Goal: Information Seeking & Learning: Learn about a topic

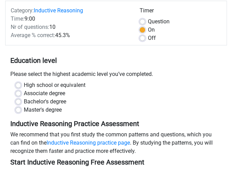
scroll to position [69, 0]
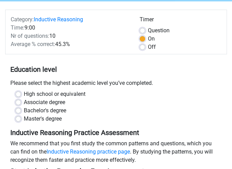
click at [24, 110] on label "Bachelor's degree" at bounding box center [45, 111] width 42 height 8
click at [18, 110] on input "Bachelor's degree" at bounding box center [18, 110] width 6 height 7
radio input "true"
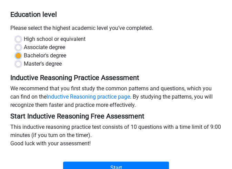
scroll to position [172, 0]
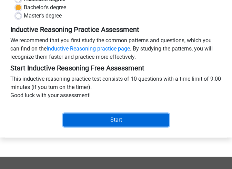
click at [122, 125] on input "Start" at bounding box center [116, 120] width 106 height 13
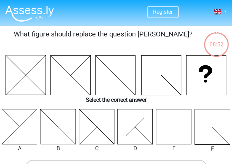
click at [164, 120] on icon at bounding box center [173, 126] width 35 height 35
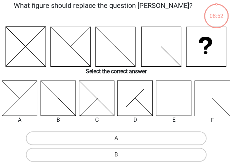
scroll to position [69, 0]
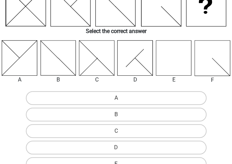
click at [113, 157] on label "E" at bounding box center [116, 164] width 180 height 14
click at [116, 164] on input "E" at bounding box center [118, 166] width 4 height 4
radio input "true"
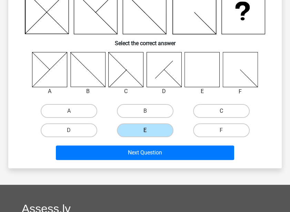
scroll to position [30, 0]
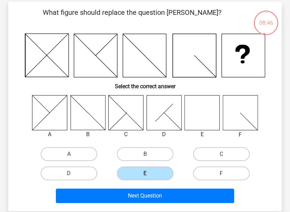
click at [231, 83] on div "What figure should replace the question mark? Select the correct answer A B C" at bounding box center [145, 106] width 268 height 198
click at [231, 89] on div "What figure should replace the question mark? Select the correct answer A B C" at bounding box center [145, 106] width 268 height 198
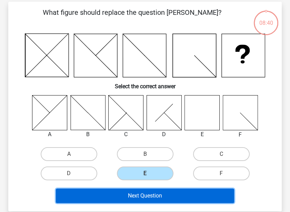
click at [105, 164] on button "Next Question" at bounding box center [145, 195] width 178 height 14
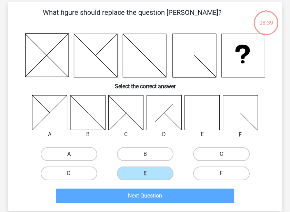
scroll to position [32, 0]
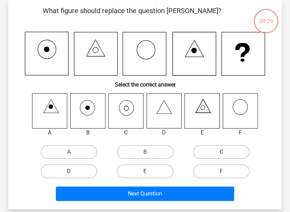
click at [227, 149] on label "C" at bounding box center [221, 152] width 56 height 14
click at [226, 152] on input "C" at bounding box center [223, 154] width 4 height 4
radio input "true"
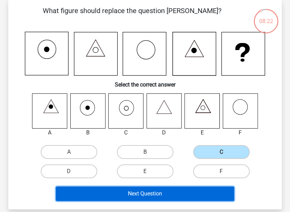
click at [143, 164] on button "Next Question" at bounding box center [145, 193] width 178 height 14
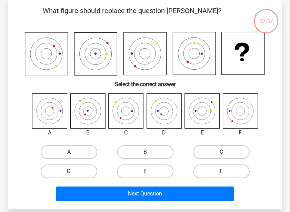
click at [63, 164] on label "D" at bounding box center [69, 171] width 56 height 14
click at [69, 164] on input "D" at bounding box center [71, 173] width 4 height 4
radio input "true"
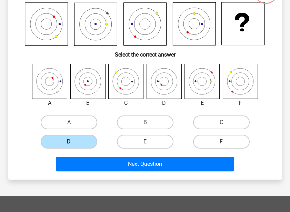
scroll to position [75, 0]
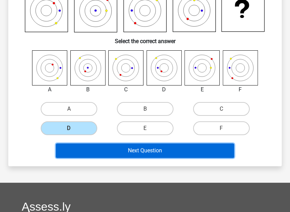
click at [144, 149] on button "Next Question" at bounding box center [145, 150] width 178 height 14
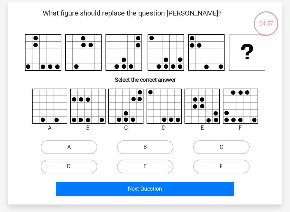
scroll to position [43, 0]
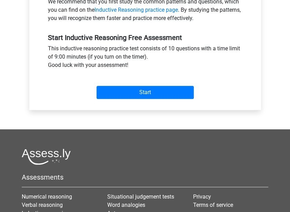
scroll to position [215, 0]
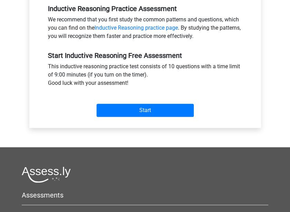
click at [156, 103] on div "Start" at bounding box center [145, 105] width 205 height 24
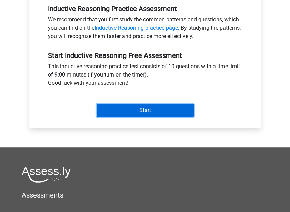
click at [155, 111] on input "Start" at bounding box center [144, 110] width 97 height 13
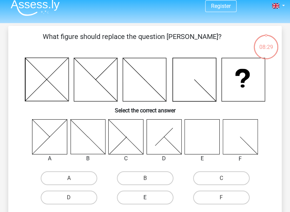
scroll to position [86, 0]
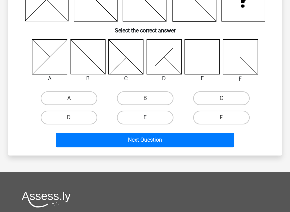
click at [139, 111] on label "E" at bounding box center [145, 118] width 56 height 14
click at [145, 117] on input "E" at bounding box center [147, 119] width 4 height 4
radio input "true"
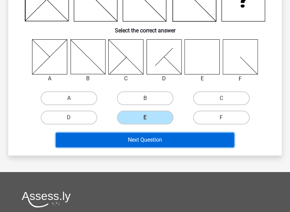
click at [129, 142] on button "Next Question" at bounding box center [145, 140] width 178 height 14
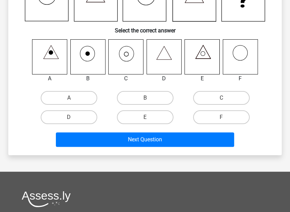
scroll to position [32, 0]
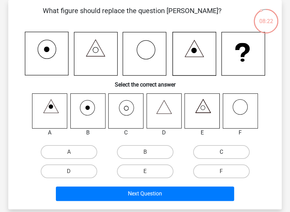
click at [211, 150] on label "C" at bounding box center [221, 152] width 56 height 14
click at [221, 152] on input "C" at bounding box center [223, 154] width 4 height 4
radio input "true"
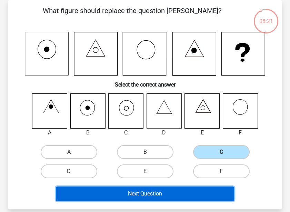
click at [175, 189] on button "Next Question" at bounding box center [145, 193] width 178 height 14
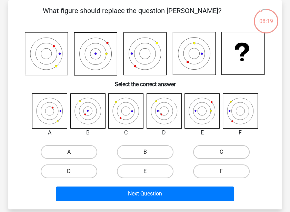
click at [143, 174] on label "E" at bounding box center [145, 171] width 56 height 14
click at [145, 174] on input "E" at bounding box center [147, 173] width 4 height 4
radio input "true"
drag, startPoint x: 76, startPoint y: 167, endPoint x: 80, endPoint y: 171, distance: 5.4
click at [76, 168] on label "D" at bounding box center [69, 171] width 56 height 14
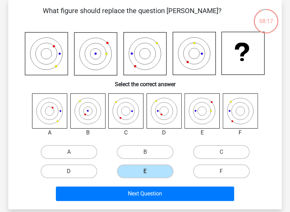
click at [73, 171] on input "D" at bounding box center [71, 173] width 4 height 4
radio input "true"
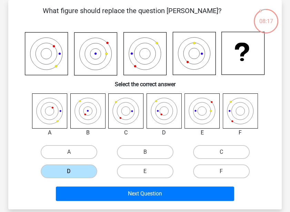
click at [109, 184] on div "Next Question" at bounding box center [144, 192] width 251 height 23
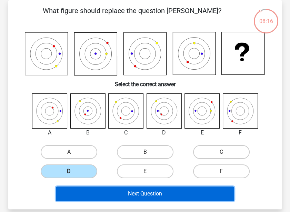
click at [112, 193] on button "Next Question" at bounding box center [145, 193] width 178 height 14
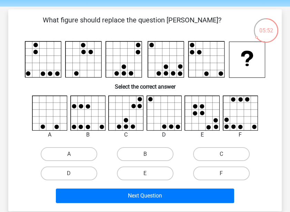
scroll to position [14, 0]
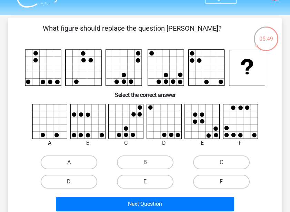
click at [217, 186] on label "F" at bounding box center [221, 182] width 56 height 14
click at [221, 186] on input "F" at bounding box center [223, 184] width 4 height 4
radio input "true"
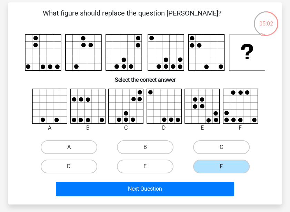
scroll to position [43, 0]
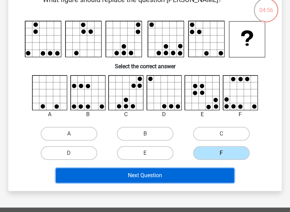
click at [181, 176] on button "Next Question" at bounding box center [145, 175] width 178 height 14
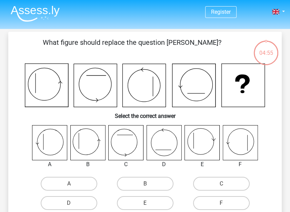
scroll to position [32, 0]
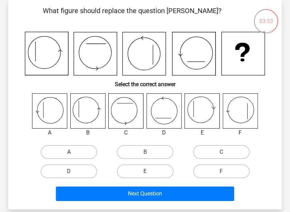
click at [70, 147] on label "A" at bounding box center [69, 152] width 56 height 14
click at [70, 152] on input "A" at bounding box center [71, 154] width 4 height 4
radio input "true"
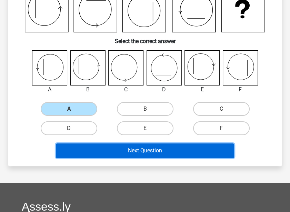
click at [124, 145] on button "Next Question" at bounding box center [145, 150] width 178 height 14
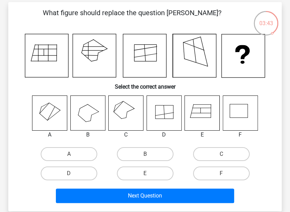
scroll to position [43, 0]
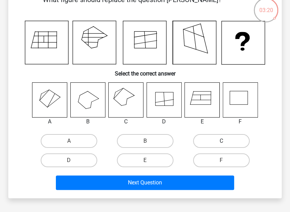
click at [209, 138] on label "C" at bounding box center [221, 141] width 56 height 14
click at [221, 141] on input "C" at bounding box center [223, 143] width 4 height 4
radio input "true"
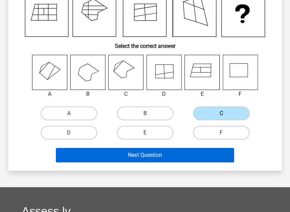
scroll to position [129, 0]
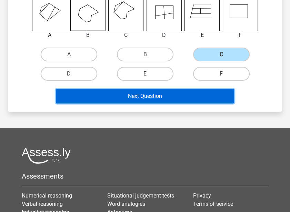
click at [142, 95] on button "Next Question" at bounding box center [145, 96] width 178 height 14
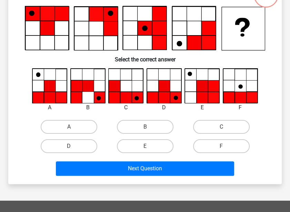
scroll to position [32, 0]
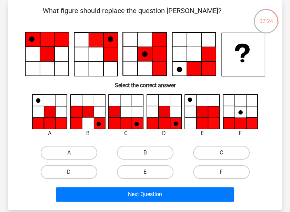
click at [79, 169] on label "D" at bounding box center [69, 172] width 56 height 14
click at [73, 172] on input "D" at bounding box center [71, 174] width 4 height 4
radio input "true"
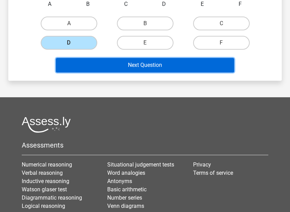
click at [121, 62] on button "Next Question" at bounding box center [145, 65] width 178 height 14
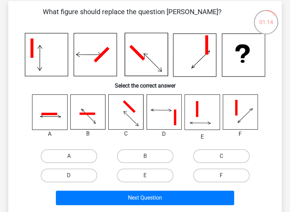
scroll to position [43, 0]
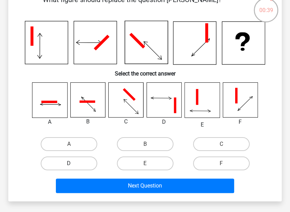
click at [64, 157] on label "D" at bounding box center [69, 163] width 56 height 14
click at [69, 163] on input "D" at bounding box center [71, 165] width 4 height 4
radio input "true"
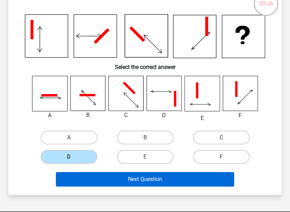
scroll to position [86, 0]
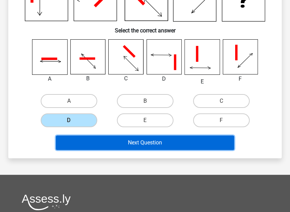
click at [142, 143] on button "Next Question" at bounding box center [145, 142] width 178 height 14
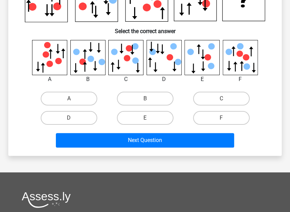
scroll to position [43, 0]
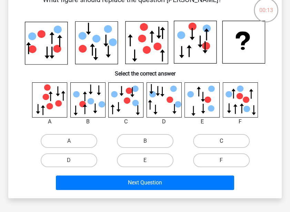
click at [233, 142] on label "C" at bounding box center [221, 141] width 56 height 14
click at [226, 142] on input "C" at bounding box center [223, 143] width 4 height 4
radio input "true"
click at [161, 190] on div "Next Question" at bounding box center [145, 183] width 228 height 17
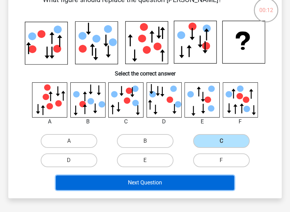
click at [161, 182] on button "Next Question" at bounding box center [145, 182] width 178 height 14
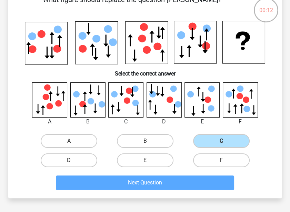
scroll to position [32, 0]
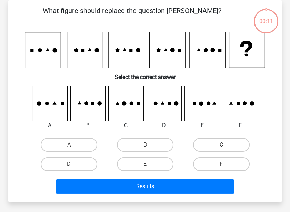
click at [147, 145] on input "B" at bounding box center [147, 147] width 4 height 4
radio input "true"
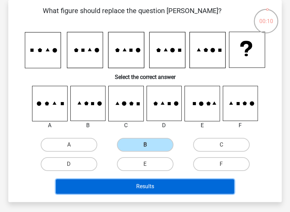
click at [137, 187] on button "Results" at bounding box center [145, 186] width 178 height 14
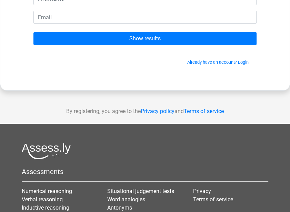
scroll to position [43, 0]
